Goal: Use online tool/utility

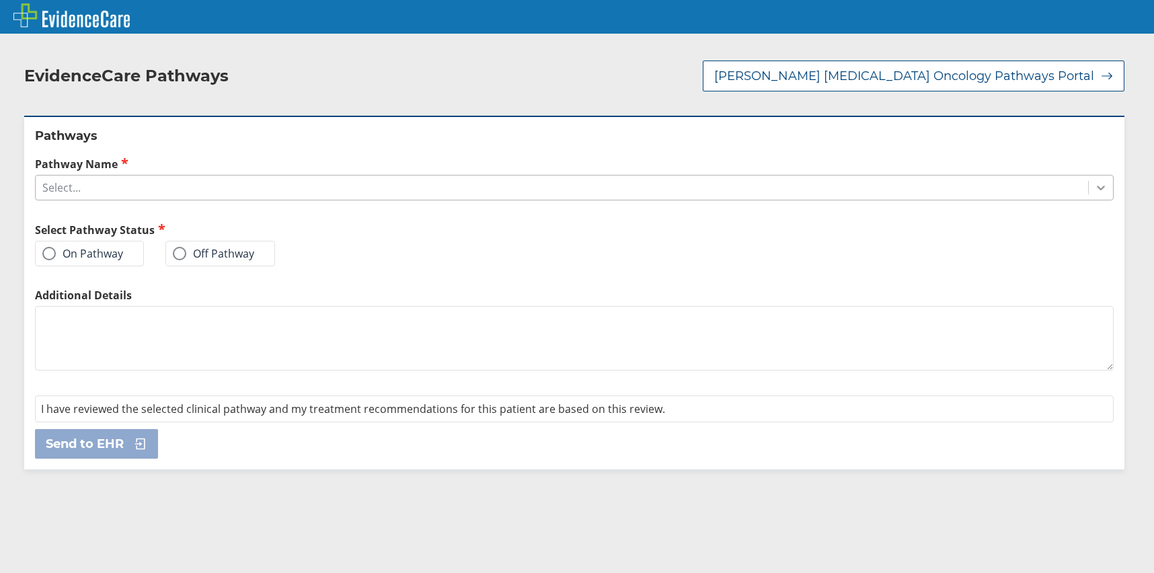
drag, startPoint x: 1091, startPoint y: 182, endPoint x: 1084, endPoint y: 185, distance: 7.2
click at [1095, 183] on icon at bounding box center [1101, 187] width 13 height 13
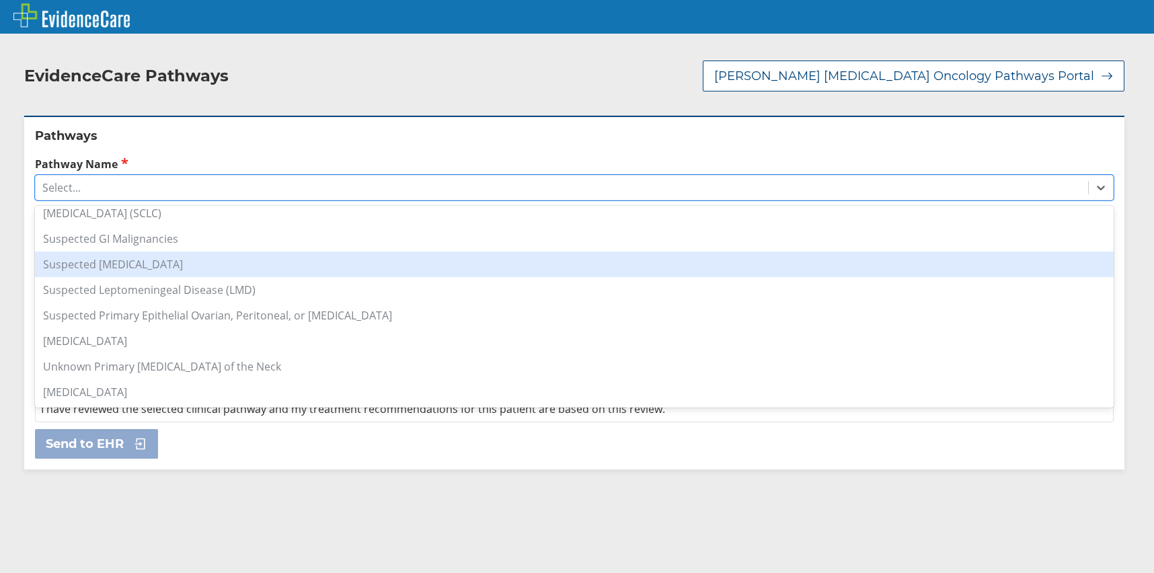
scroll to position [931, 0]
click at [120, 261] on div "Pancreas [MEDICAL_DATA]" at bounding box center [574, 262] width 1079 height 26
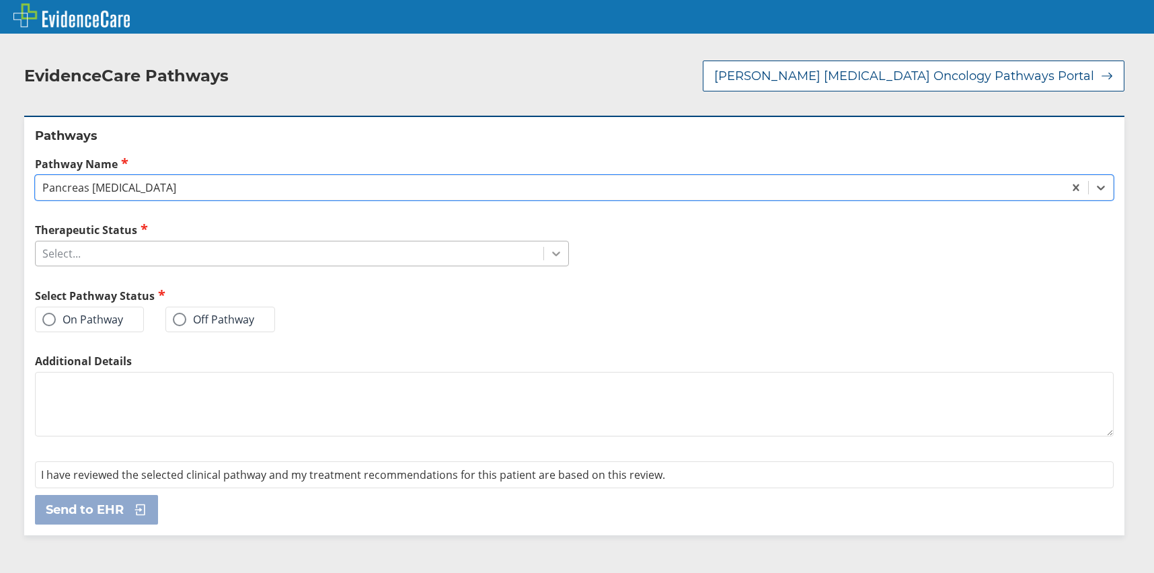
click at [552, 250] on icon at bounding box center [556, 253] width 13 height 13
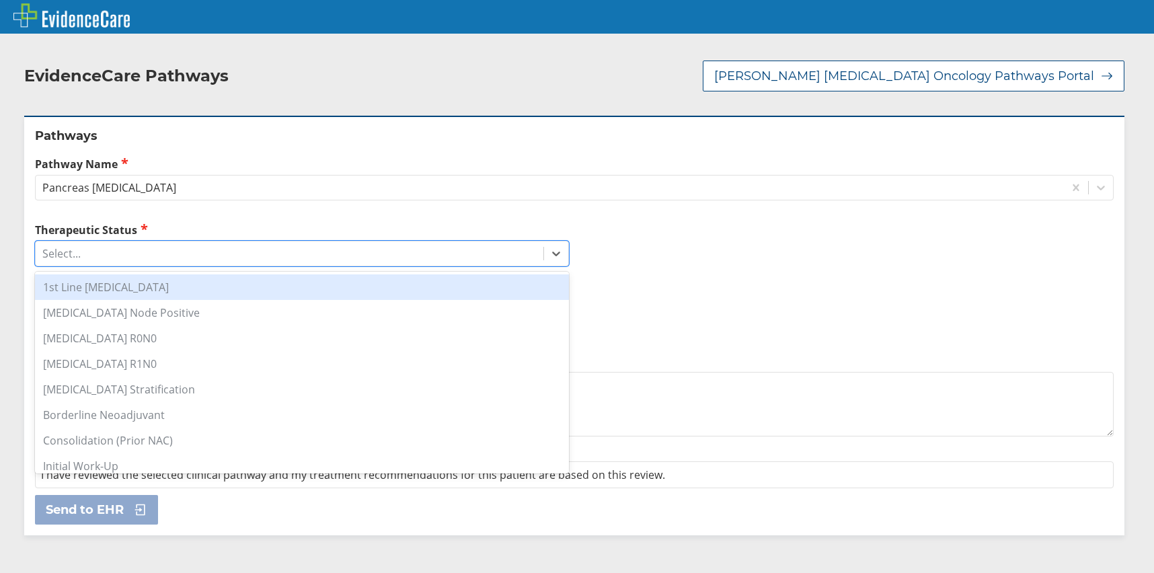
click at [122, 287] on div "1st Line [MEDICAL_DATA]" at bounding box center [302, 287] width 534 height 26
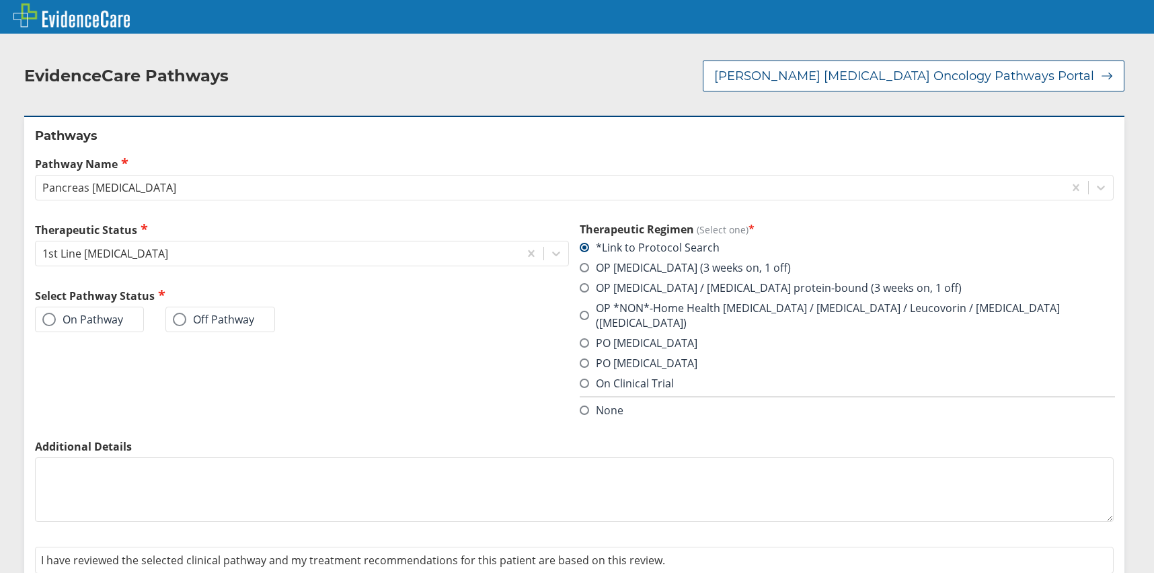
click at [655, 308] on label "OP *NON*-Home Health [MEDICAL_DATA] / [MEDICAL_DATA] / Leucovorin / [MEDICAL_DA…" at bounding box center [847, 316] width 534 height 30
click at [0, 0] on input "OP *NON*-Home Health [MEDICAL_DATA] / [MEDICAL_DATA] / Leucovorin / [MEDICAL_DA…" at bounding box center [0, 0] width 0 height 0
click at [93, 318] on label "On Pathway" at bounding box center [82, 319] width 81 height 13
click at [0, 0] on input "On Pathway" at bounding box center [0, 0] width 0 height 0
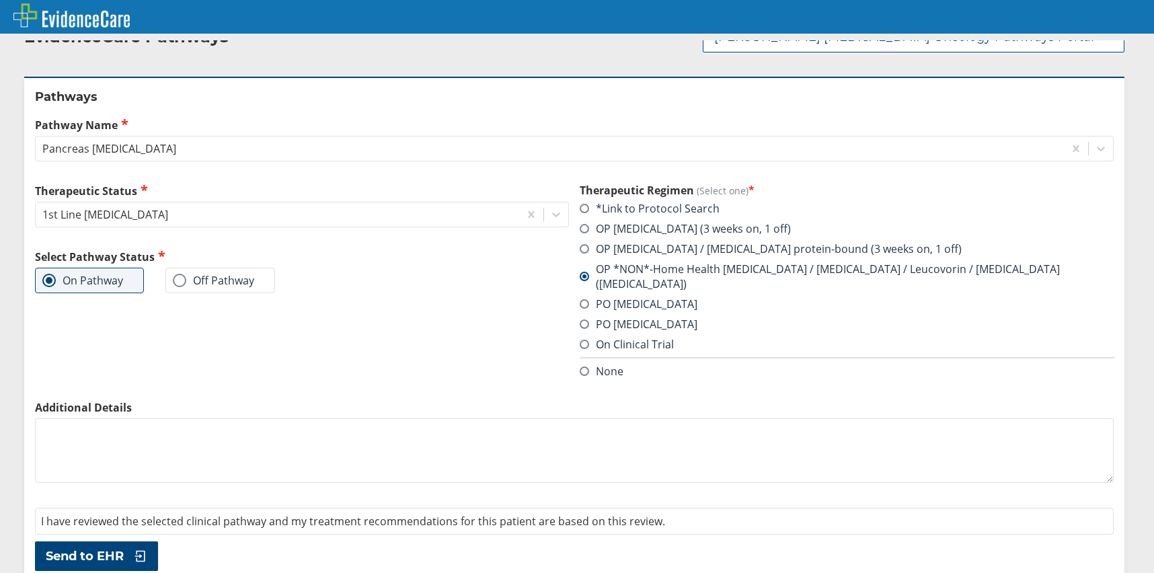
drag, startPoint x: 108, startPoint y: 538, endPoint x: 116, endPoint y: 531, distance: 11.0
click at [112, 548] on span "Send to EHR" at bounding box center [85, 556] width 78 height 16
